Goal: Task Accomplishment & Management: Use online tool/utility

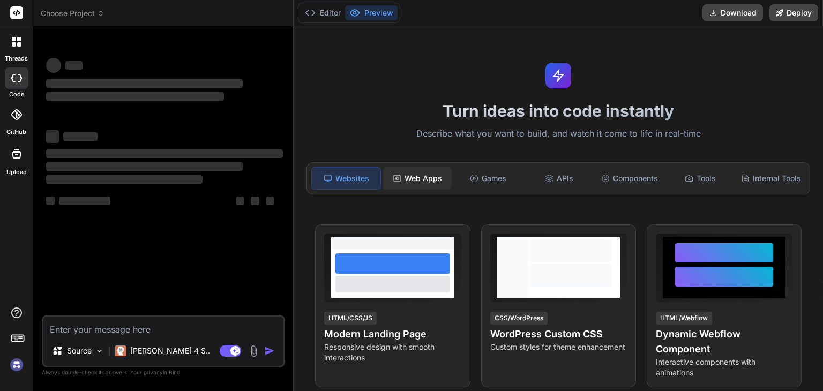
type textarea "x"
click at [436, 176] on div "Web Apps" at bounding box center [417, 178] width 69 height 23
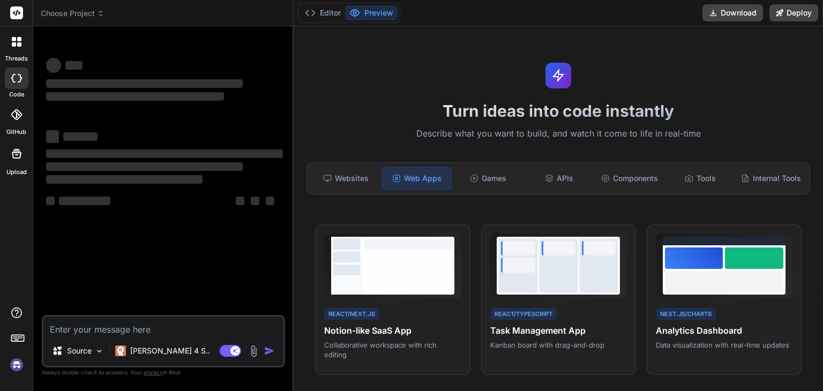
click at [158, 334] on textarea at bounding box center [163, 326] width 240 height 19
type textarea "c"
type textarea "x"
type textarea "cn"
type textarea "x"
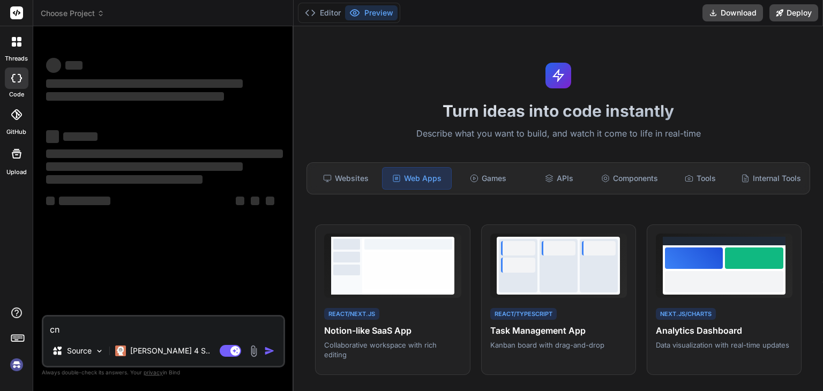
type textarea "cna"
type textarea "x"
type textarea "cna"
type textarea "x"
type textarea "cna"
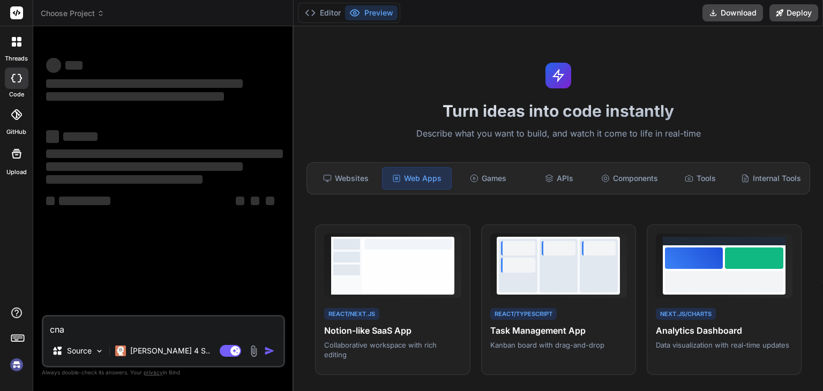
type textarea "x"
type textarea "cn"
type textarea "x"
type textarea "c"
type textarea "x"
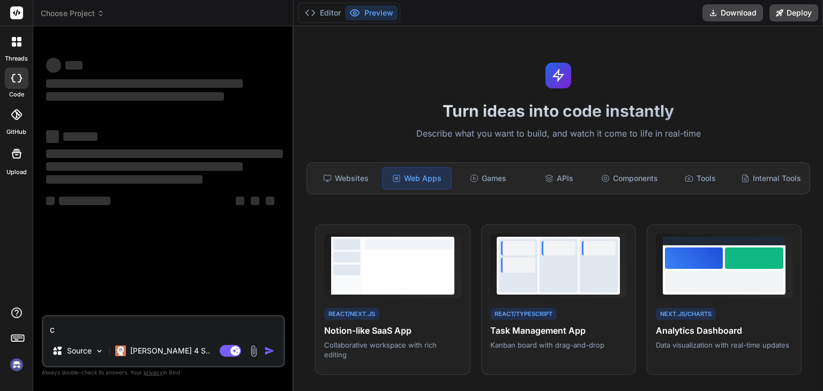
type textarea "ca"
type textarea "x"
type textarea "can"
type textarea "x"
type textarea "can"
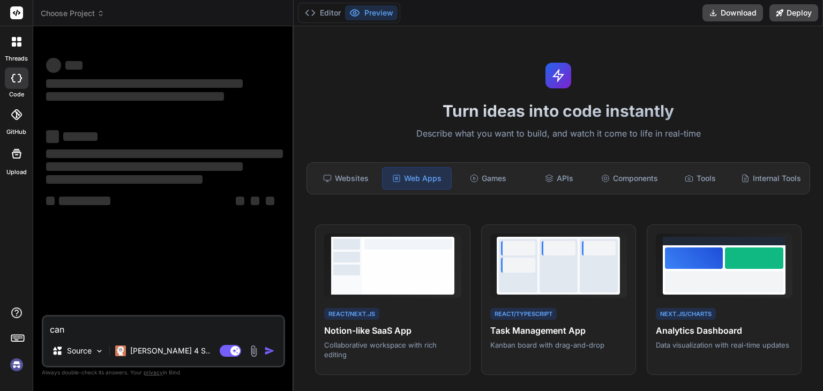
type textarea "x"
type textarea "can y"
type textarea "x"
type textarea "can yo"
type textarea "x"
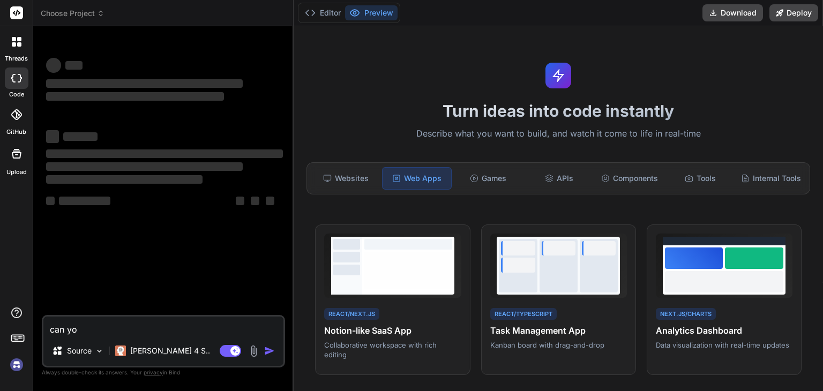
type textarea "can you"
type textarea "x"
type textarea "can you"
type textarea "x"
type textarea "can you g"
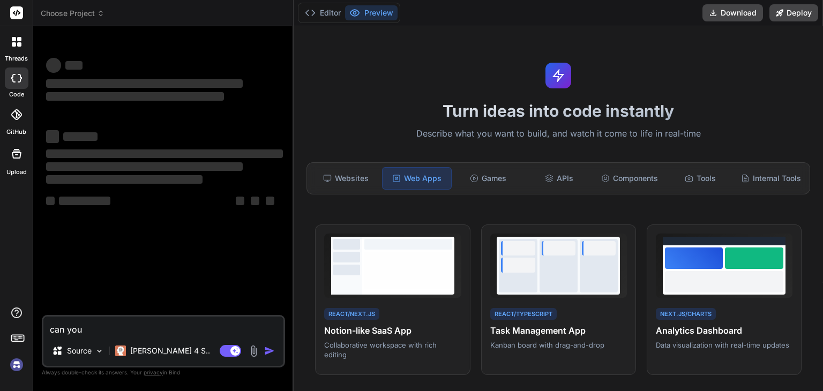
type textarea "x"
type textarea "can you ge"
type textarea "x"
type textarea "can you gen"
type textarea "x"
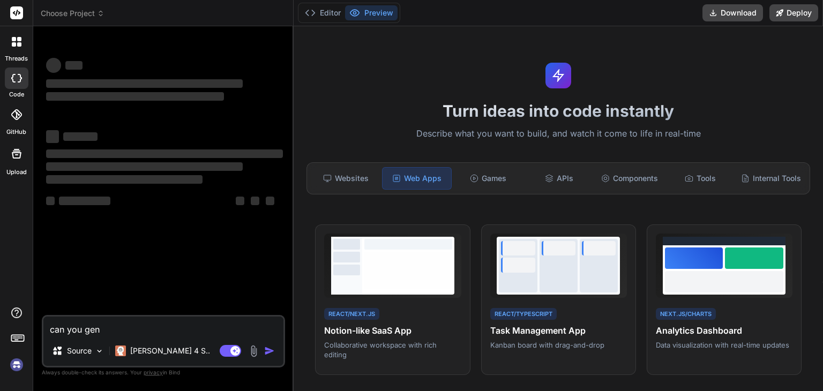
type textarea "can you gene"
type textarea "x"
type textarea "can you gener"
type textarea "x"
type textarea "can you genera"
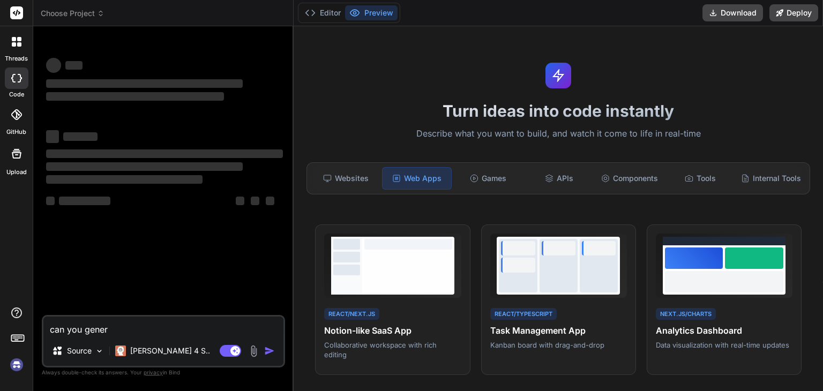
type textarea "x"
type textarea "can you generat"
type textarea "x"
type textarea "can you generate"
type textarea "x"
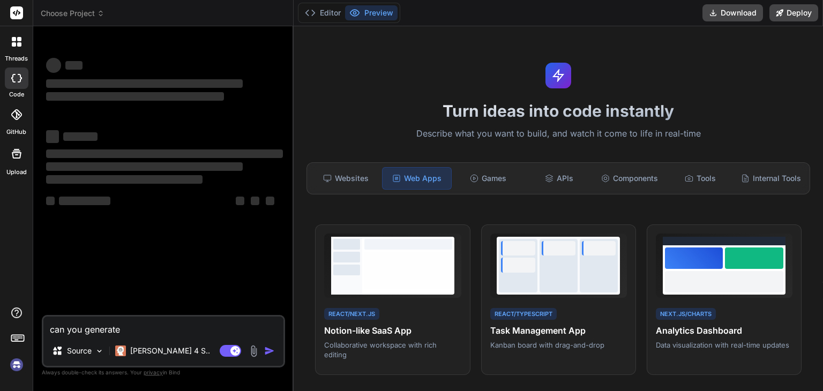
type textarea "can you generate"
type textarea "x"
type textarea "can you generate a"
type textarea "x"
type textarea "can you generate a"
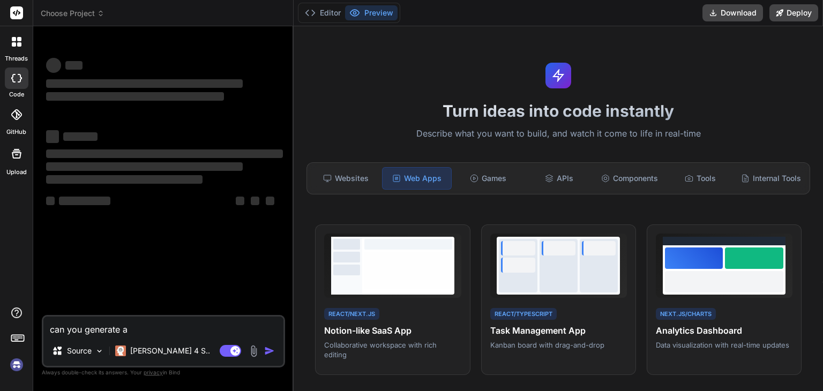
type textarea "x"
type textarea "can you generate a 3"
type textarea "x"
type textarea "can you generate a 3d"
type textarea "x"
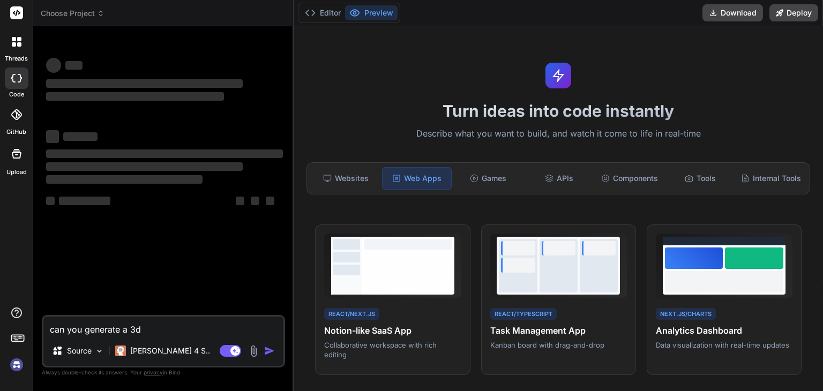
type textarea "can you generate a 3d"
type textarea "x"
type textarea "can you generate a 3d m"
type textarea "x"
type textarea "can you generate a 3d ma"
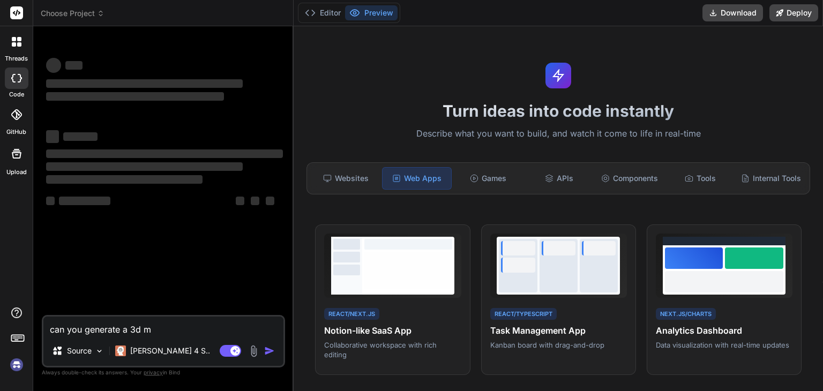
type textarea "x"
type textarea "can you generate a 3d mao"
type textarea "x"
type textarea "can you generate a 3d maod"
type textarea "x"
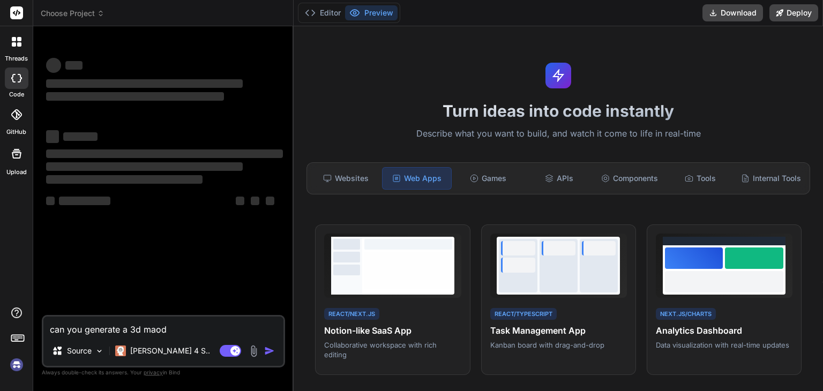
type textarea "can you generate a 3d maode"
type textarea "x"
type textarea "can you generate a 3d maodel"
type textarea "x"
type textarea "can you generate a 3d maodel"
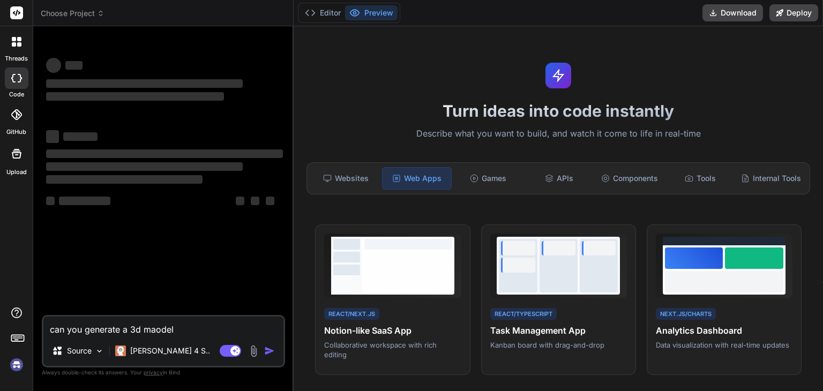
type textarea "x"
type textarea "can you generate a 3d maodel f"
type textarea "x"
type textarea "can you generate a 3d maodel fo"
type textarea "x"
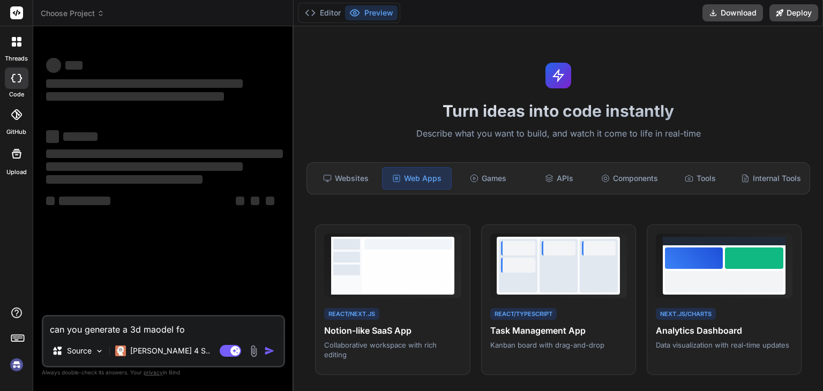
type textarea "can you generate a 3d maodel for"
type textarea "x"
type textarea "can you generate a 3d maodel for"
type textarea "x"
type textarea "can you generate a 3d maodel for a"
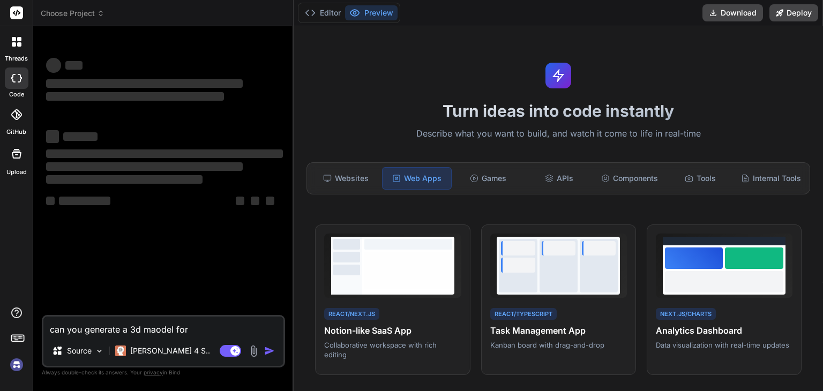
type textarea "x"
type textarea "can you generate a 3d maodel for a"
type textarea "x"
type textarea "can you generate a 3d maodel for a g"
type textarea "x"
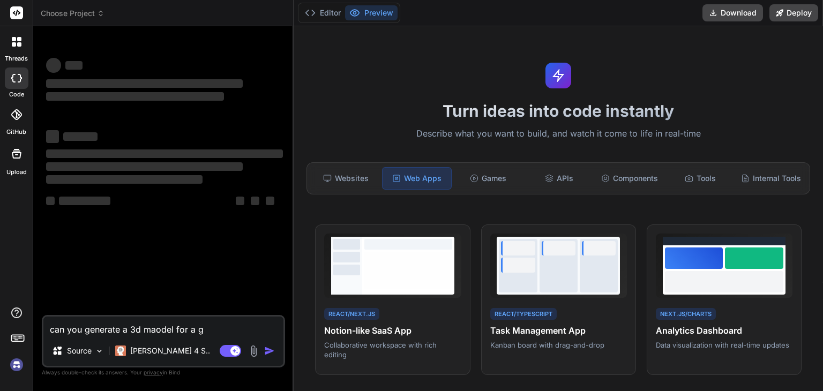
type textarea "can you generate a 3d maodel for a gi"
type textarea "x"
type textarea "can you generate a 3d maodel for a giv"
type textarea "x"
type textarea "can you generate a 3d maodel for a give"
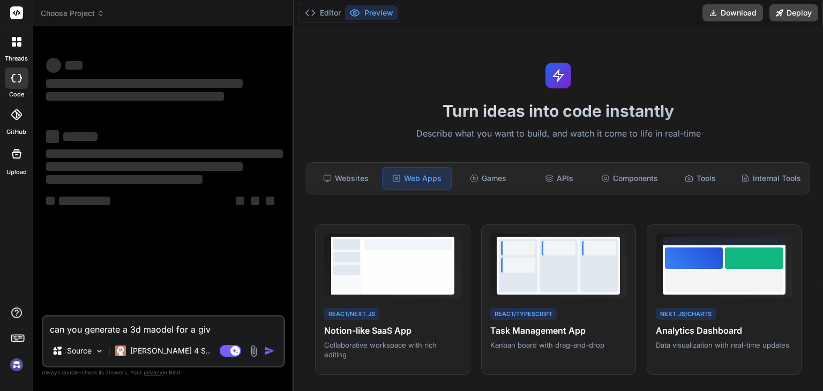
type textarea "x"
type textarea "can you generate a 3d maodel for a given"
type textarea "x"
type textarea "can you generate a 3d maodel for a give"
type textarea "x"
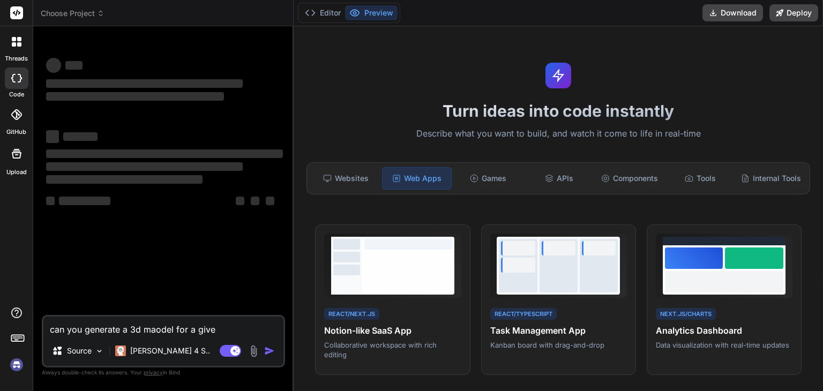
type textarea "can you generate a 3d maodel for a giv"
type textarea "x"
type textarea "can you generate a 3d maodel for a gi"
type textarea "x"
type textarea "can you generate a 3d maodel for a g"
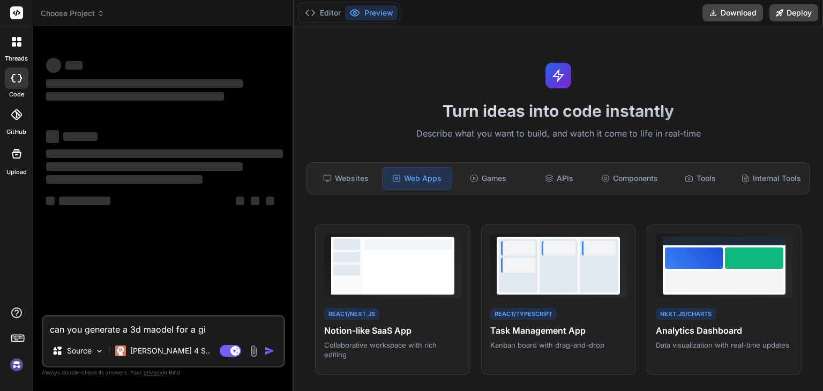
type textarea "x"
type textarea "can you generate a 3d maodel for a"
type textarea "x"
type textarea "can you generate a 3d maodel for a i"
type textarea "x"
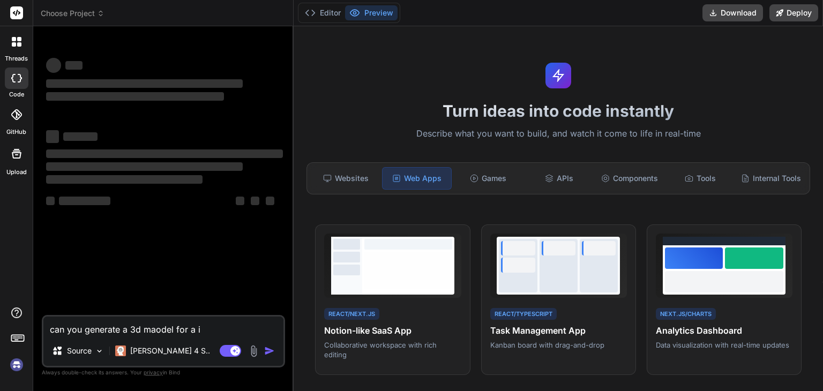
type textarea "can you generate a 3d maodel for a im"
type textarea "x"
type textarea "can you generate a 3d maodel for a ima"
type textarea "x"
type textarea "can you generate a 3d maodel for a imag"
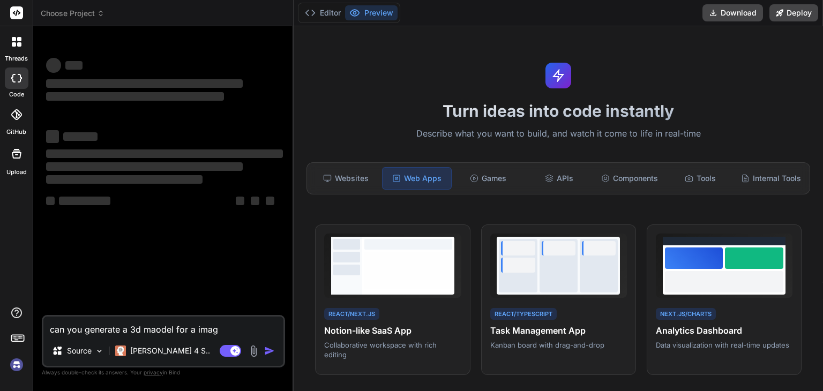
type textarea "x"
type textarea "can you generate a 3d maodel for a image"
type textarea "x"
type textarea "can you generate a 3d maodel for a image"
click at [341, 176] on div "Websites" at bounding box center [345, 178] width 69 height 23
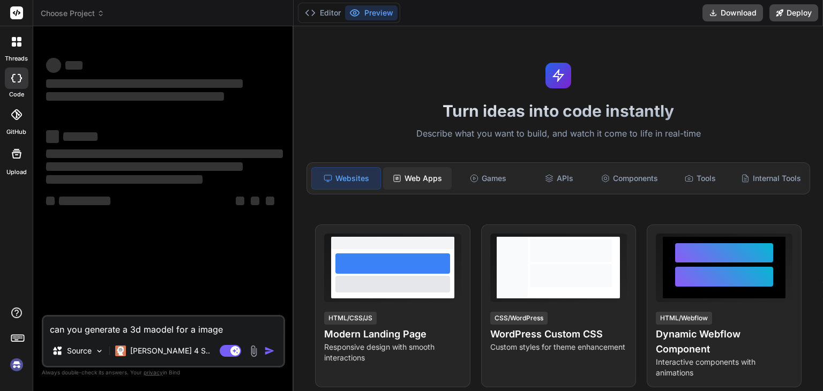
click at [396, 173] on div "Web Apps" at bounding box center [417, 178] width 69 height 23
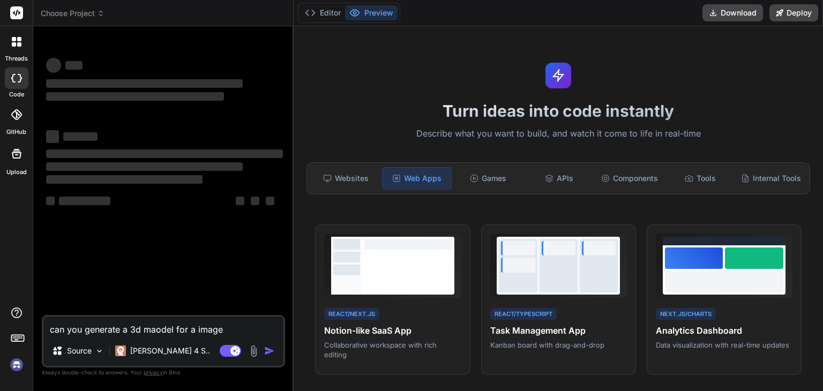
click at [246, 335] on textarea "can you generate a 3d maodel for a image" at bounding box center [163, 326] width 240 height 19
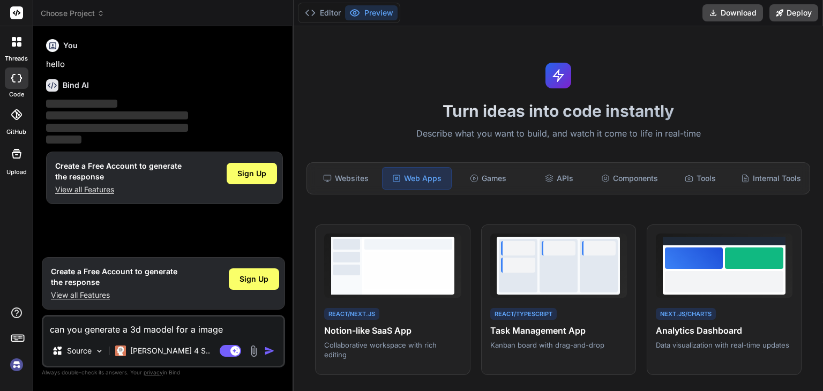
click at [270, 350] on img "button" at bounding box center [269, 351] width 11 height 11
click at [241, 333] on textarea "can you generate a 3d maodel for a image" at bounding box center [163, 326] width 240 height 19
click at [239, 328] on textarea "can you generate a 3d maodel for a image" at bounding box center [163, 326] width 240 height 19
click at [258, 163] on div "Sign Up" at bounding box center [252, 173] width 50 height 21
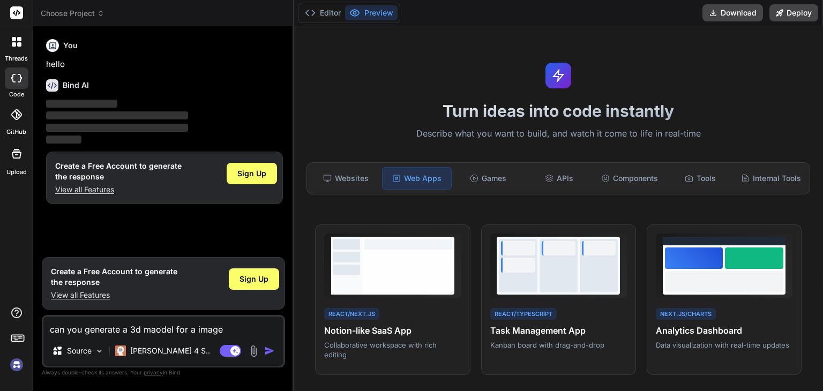
click at [89, 188] on p "View all Features" at bounding box center [118, 189] width 126 height 11
click at [323, 12] on button "Editor" at bounding box center [323, 12] width 44 height 15
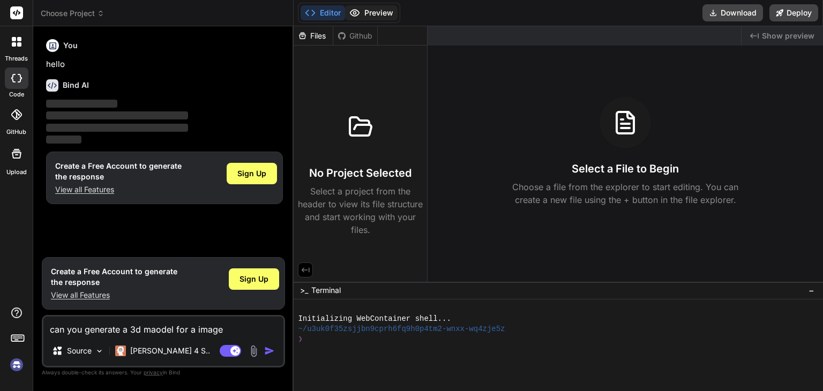
click at [355, 11] on icon at bounding box center [354, 13] width 11 height 11
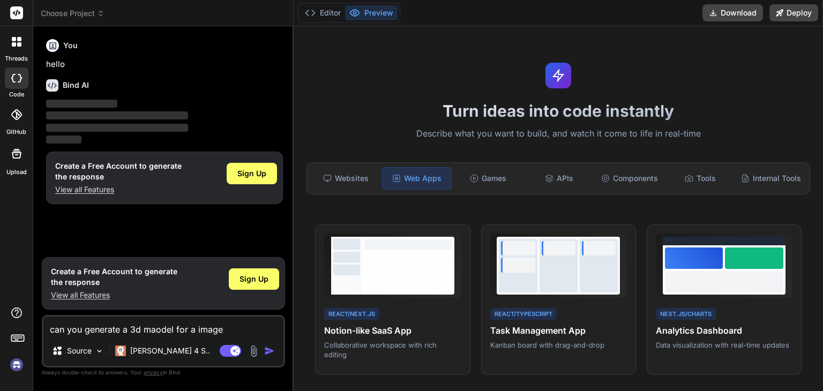
click at [227, 330] on textarea "can you generate a 3d maodel for a image" at bounding box center [163, 326] width 240 height 19
click at [86, 93] on div "Bind AI ‌ ‌ ‌ ‌" at bounding box center [164, 109] width 237 height 76
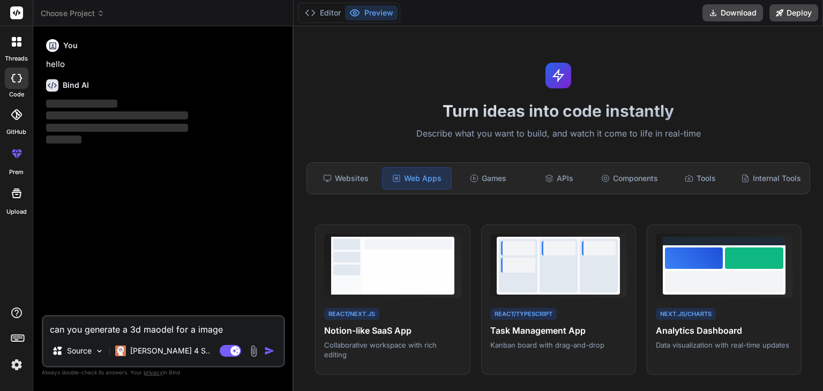
type textarea "x"
